Goal: Task Accomplishment & Management: Use online tool/utility

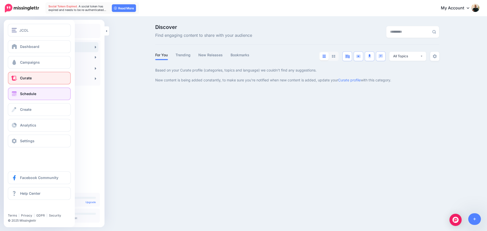
click at [37, 94] on link "Schedule" at bounding box center [39, 93] width 63 height 13
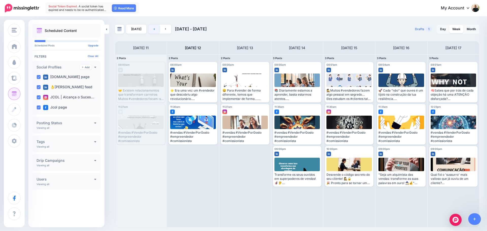
click at [153, 27] on icon at bounding box center [153, 28] width 1 height 3
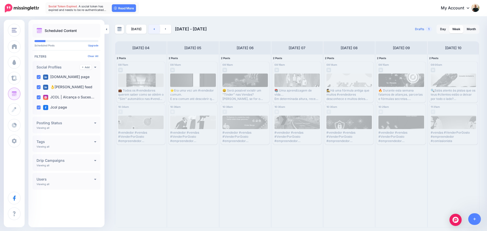
click at [153, 27] on icon at bounding box center [153, 28] width 1 height 3
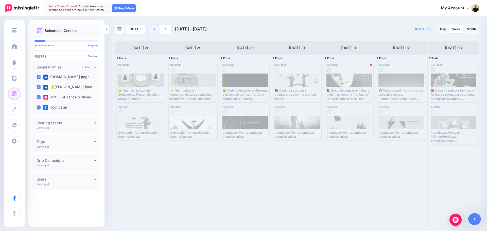
click at [153, 27] on icon at bounding box center [153, 28] width 1 height 3
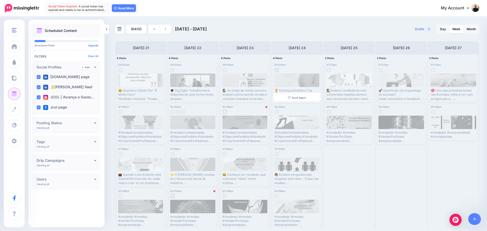
click at [289, 71] on div at bounding box center [296, 68] width 45 height 5
click at [166, 31] on link at bounding box center [165, 29] width 11 height 9
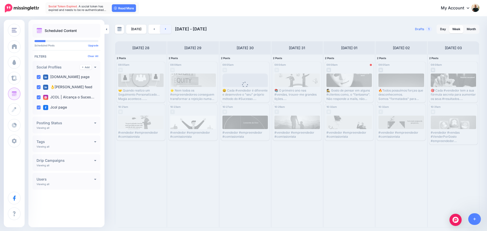
click at [166, 31] on link at bounding box center [165, 29] width 11 height 9
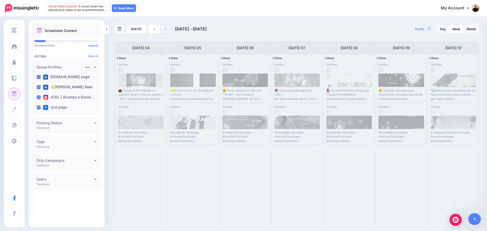
click at [166, 31] on link at bounding box center [165, 29] width 11 height 9
